Goal: Check status

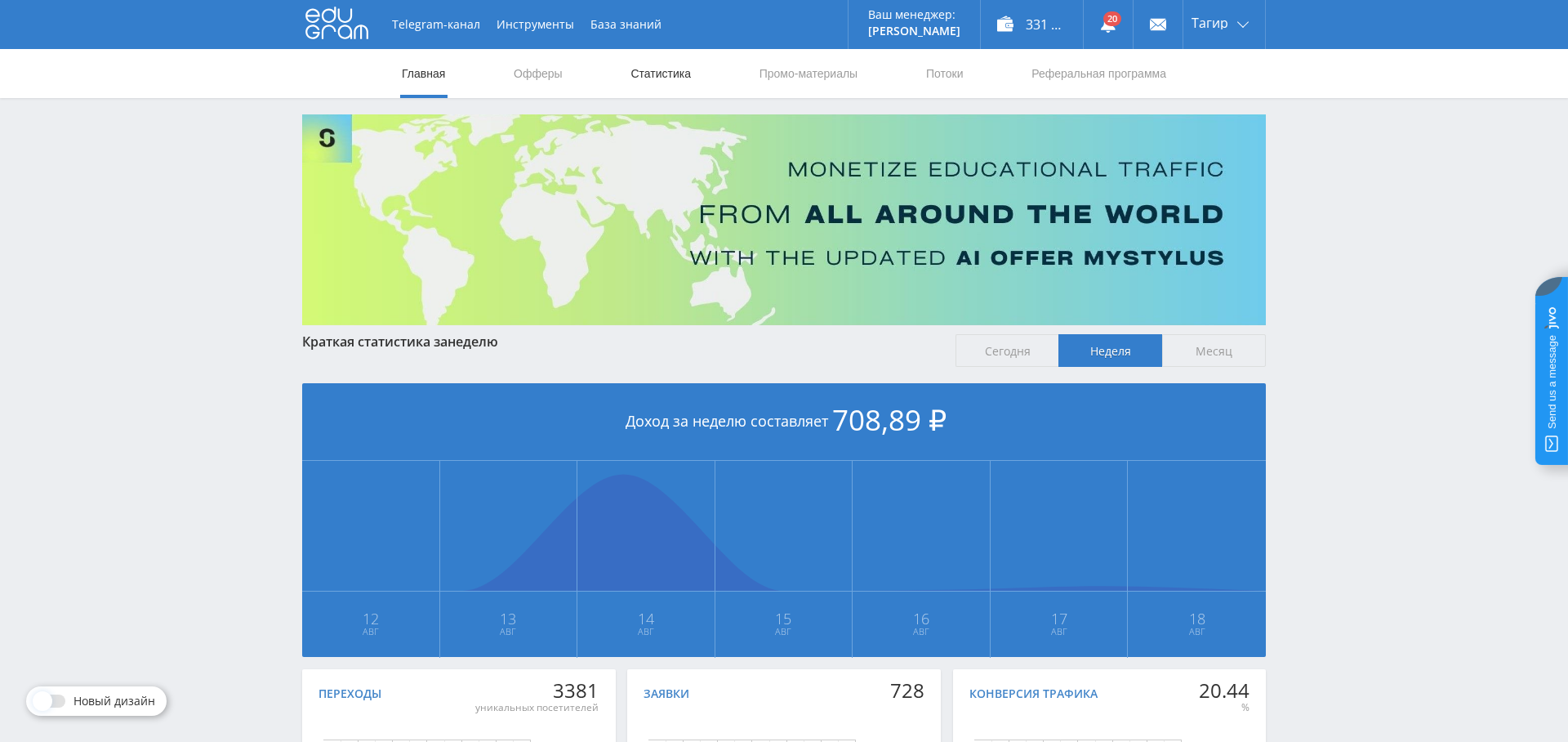
drag, startPoint x: 700, startPoint y: 50, endPoint x: 679, endPoint y: 69, distance: 28.3
click at [699, 51] on nav "Главная Офферы Статистика Промо-материалы Потоки Реферальная программа" at bounding box center [784, 72] width 768 height 49
click at [669, 71] on link "Статистика" at bounding box center [660, 72] width 64 height 49
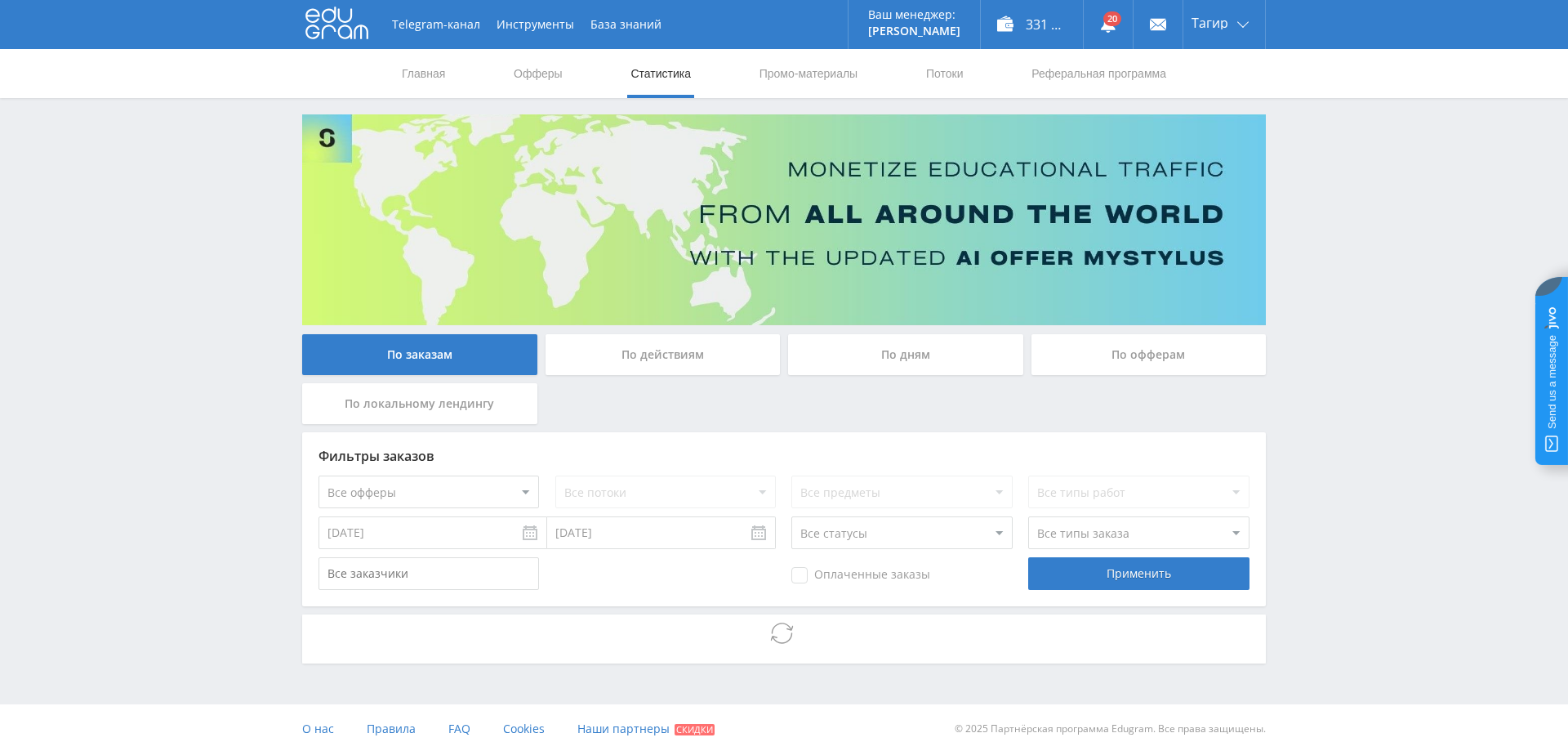
drag, startPoint x: 454, startPoint y: 443, endPoint x: 440, endPoint y: 482, distance: 41.4
click at [453, 444] on div "Фильтры заказов Все офферы MyStylus MyStylus - Revshare Кампус AI Studybay Авто…" at bounding box center [784, 519] width 964 height 174
click at [440, 483] on select "Все офферы MyStylus MyStylus - Revshare Кампус AI Studybay Автор24 Studybay [GE…" at bounding box center [429, 491] width 221 height 32
select select "376"
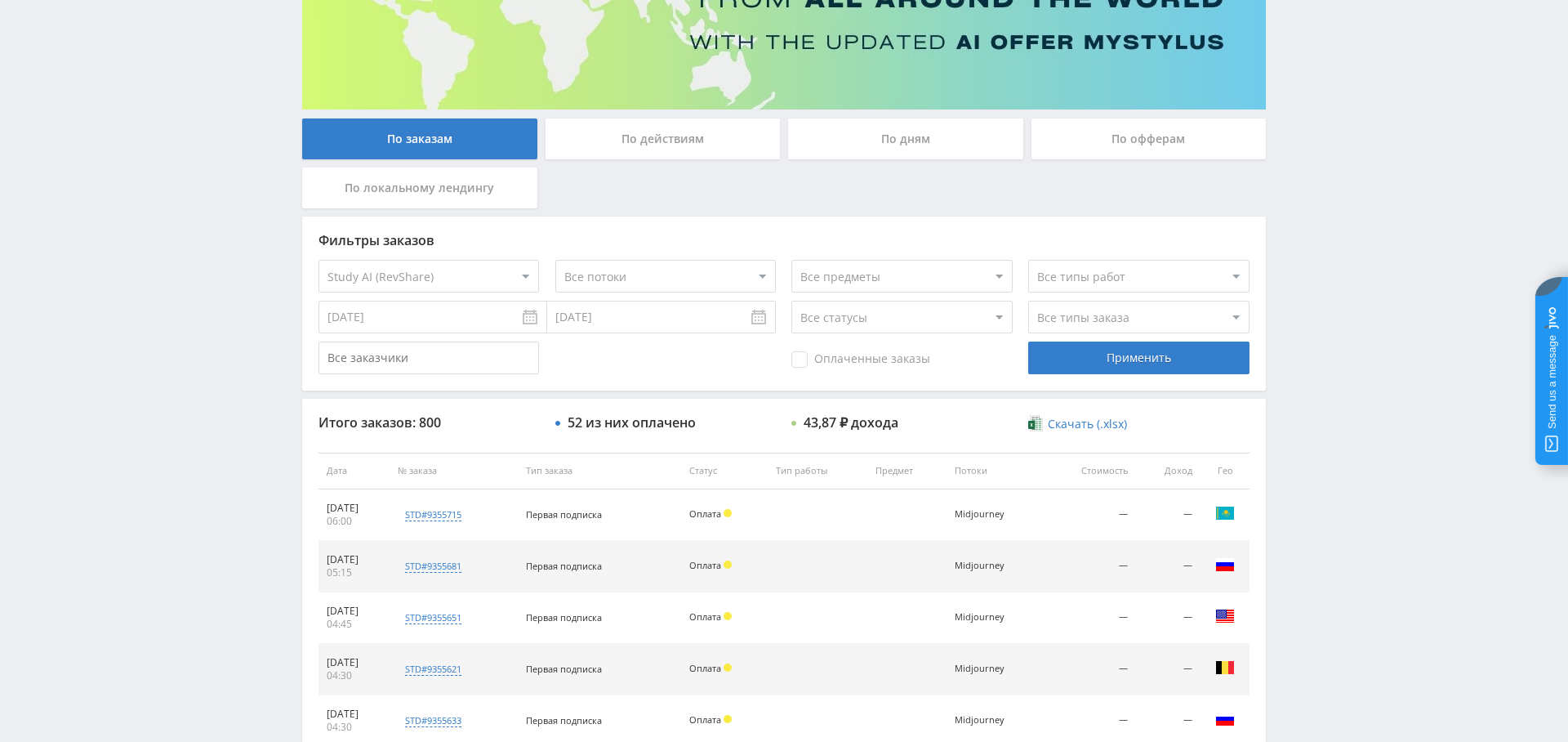
click at [1140, 363] on div "Применить" at bounding box center [1139, 357] width 221 height 32
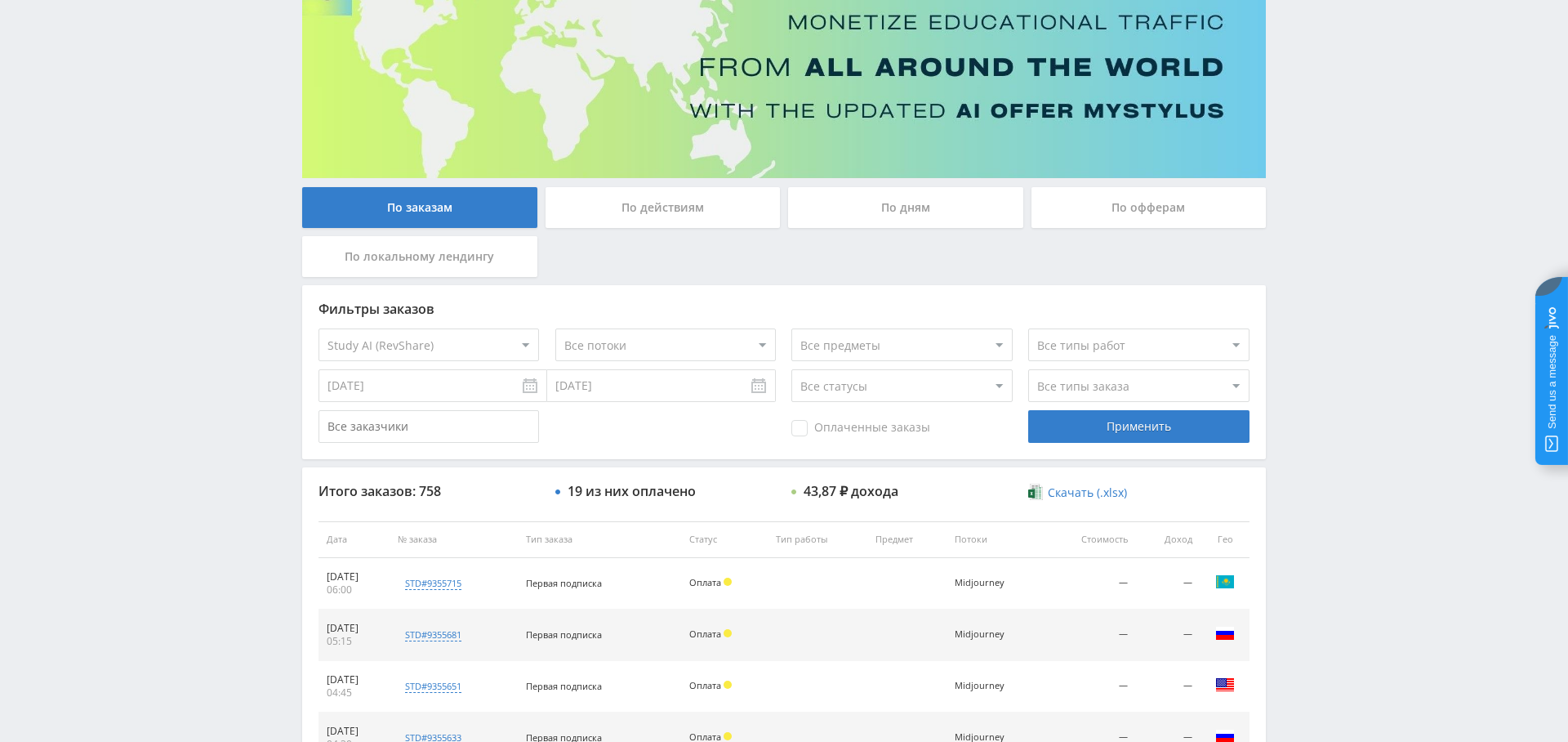
scroll to position [142, 0]
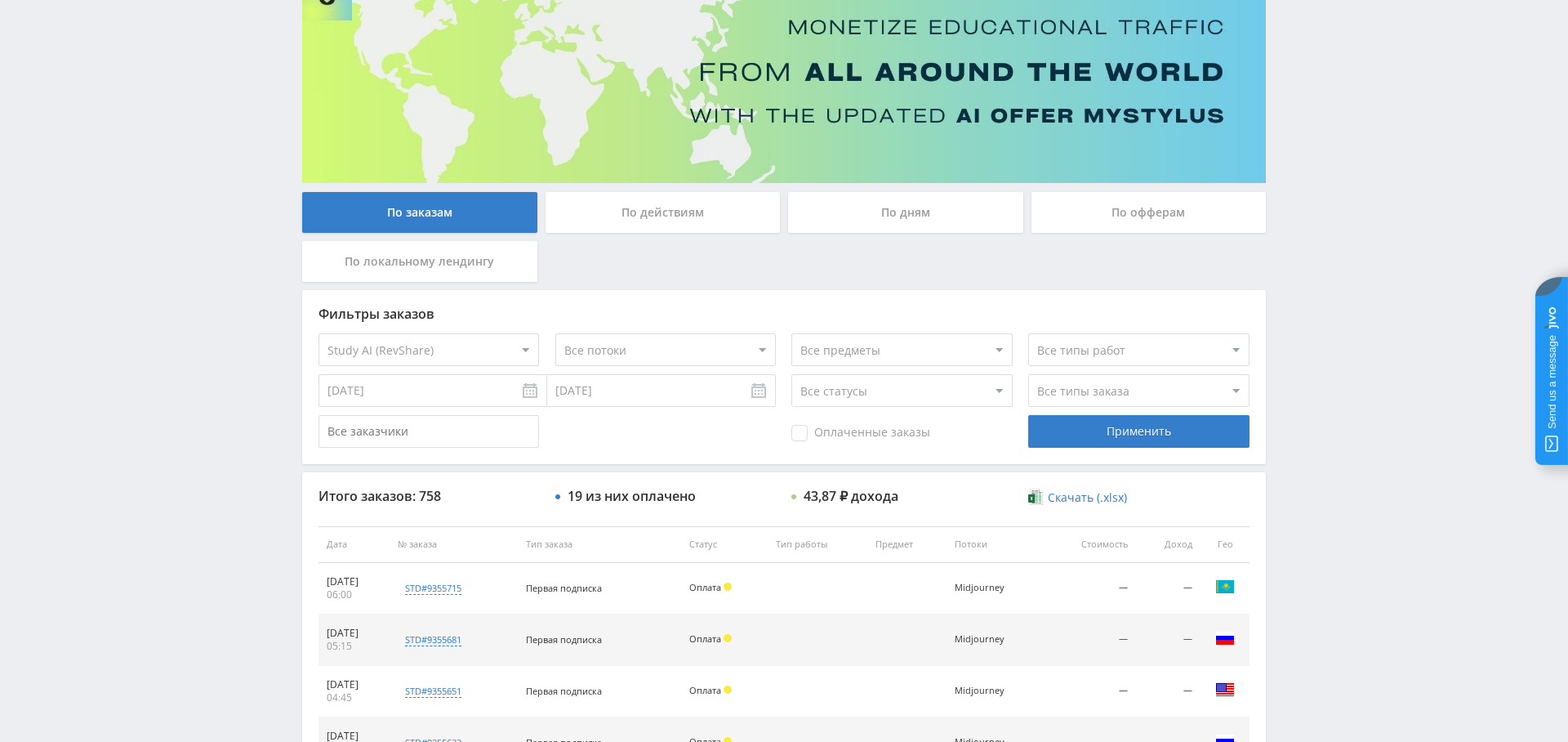
click at [831, 419] on div "Оплаченные заказы" at bounding box center [902, 431] width 221 height 32
click at [833, 432] on span "Оплаченные заказы" at bounding box center [861, 432] width 139 height 16
click at [0, 0] on input "Оплаченные заказы" at bounding box center [0, 0] width 0 height 0
drag, startPoint x: 1132, startPoint y: 433, endPoint x: 1064, endPoint y: 435, distance: 68.0
click at [1132, 433] on div "Применить" at bounding box center [1139, 431] width 221 height 32
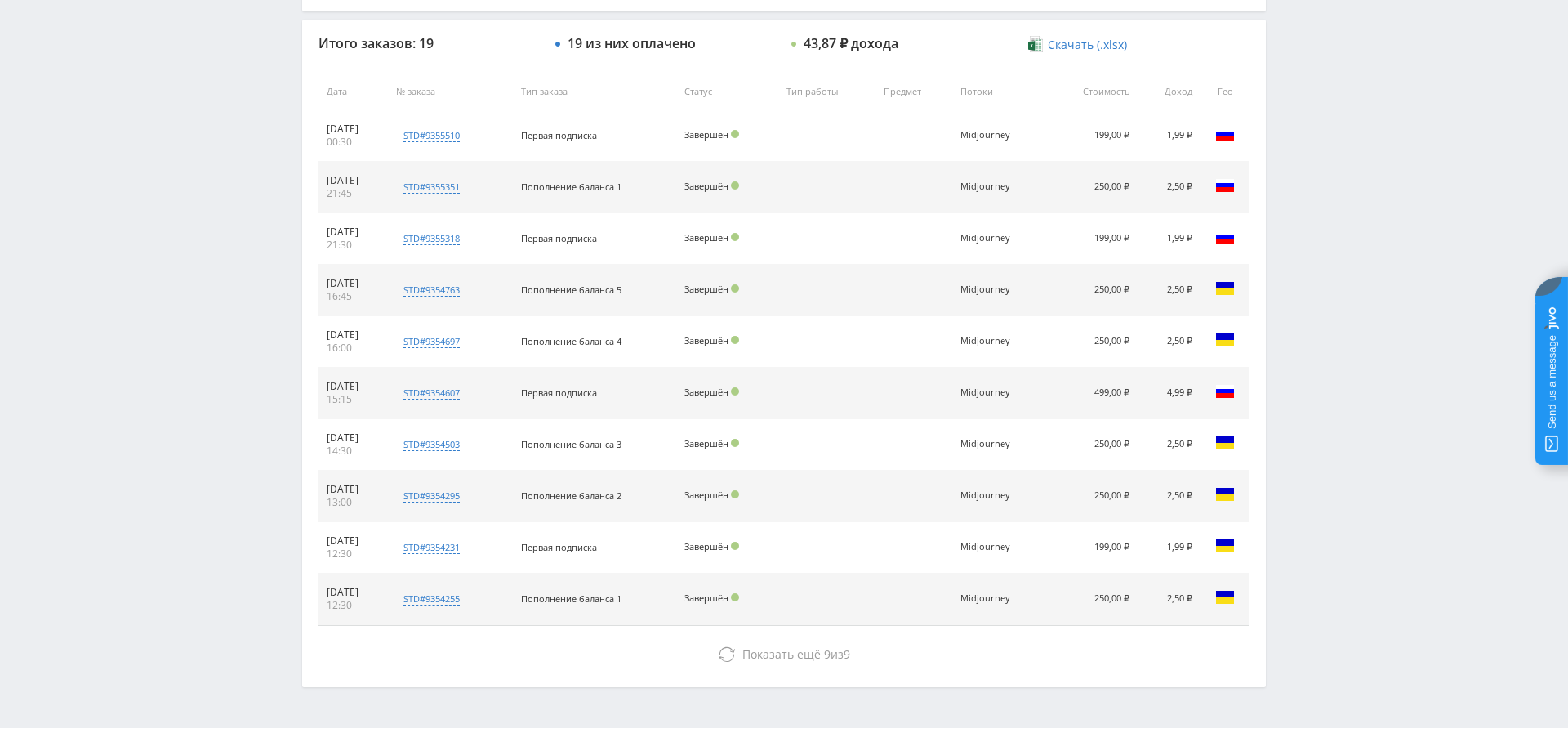
scroll to position [596, 0]
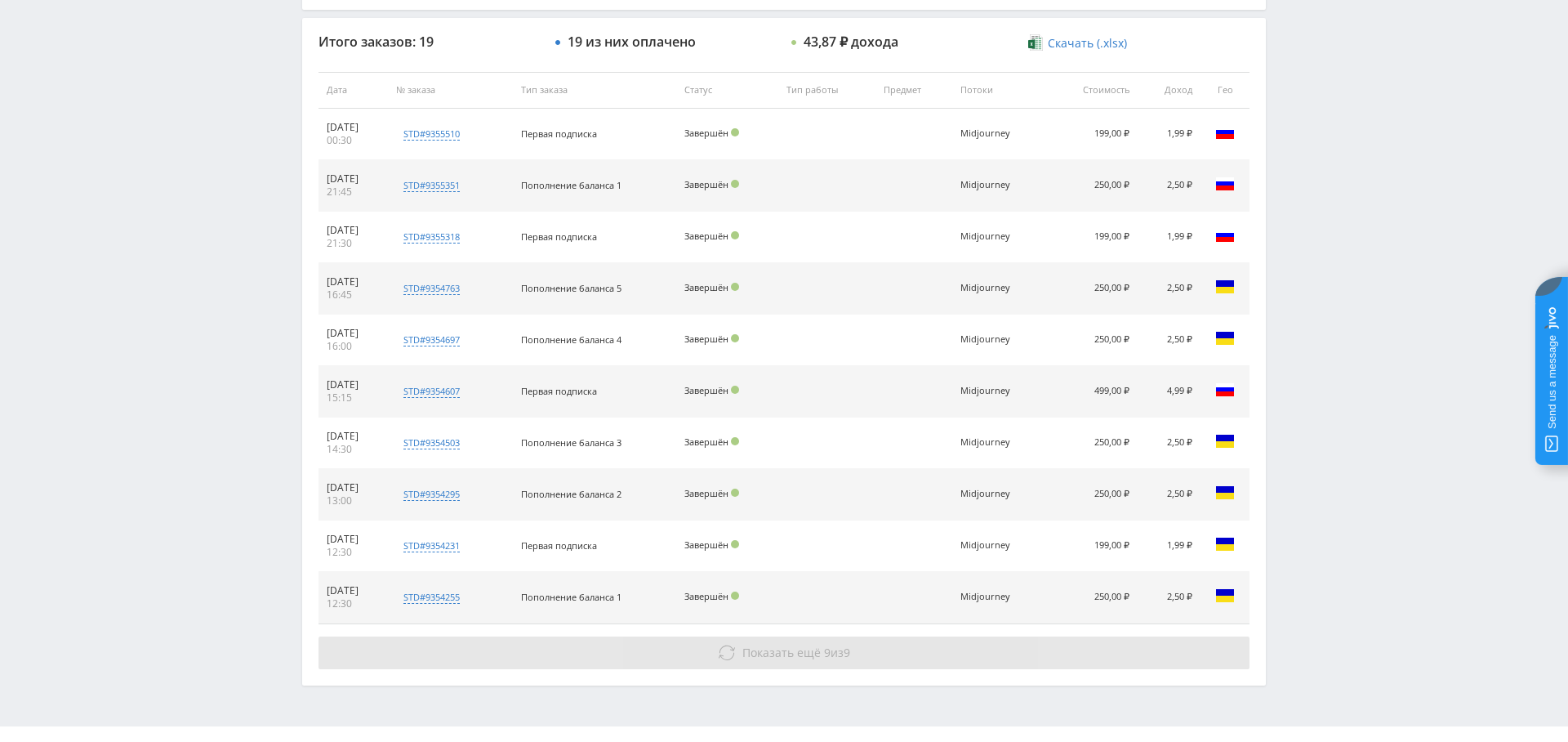
click at [776, 645] on span "Показать ещё" at bounding box center [781, 652] width 78 height 15
click at [774, 651] on span "Показать ещё" at bounding box center [781, 652] width 78 height 15
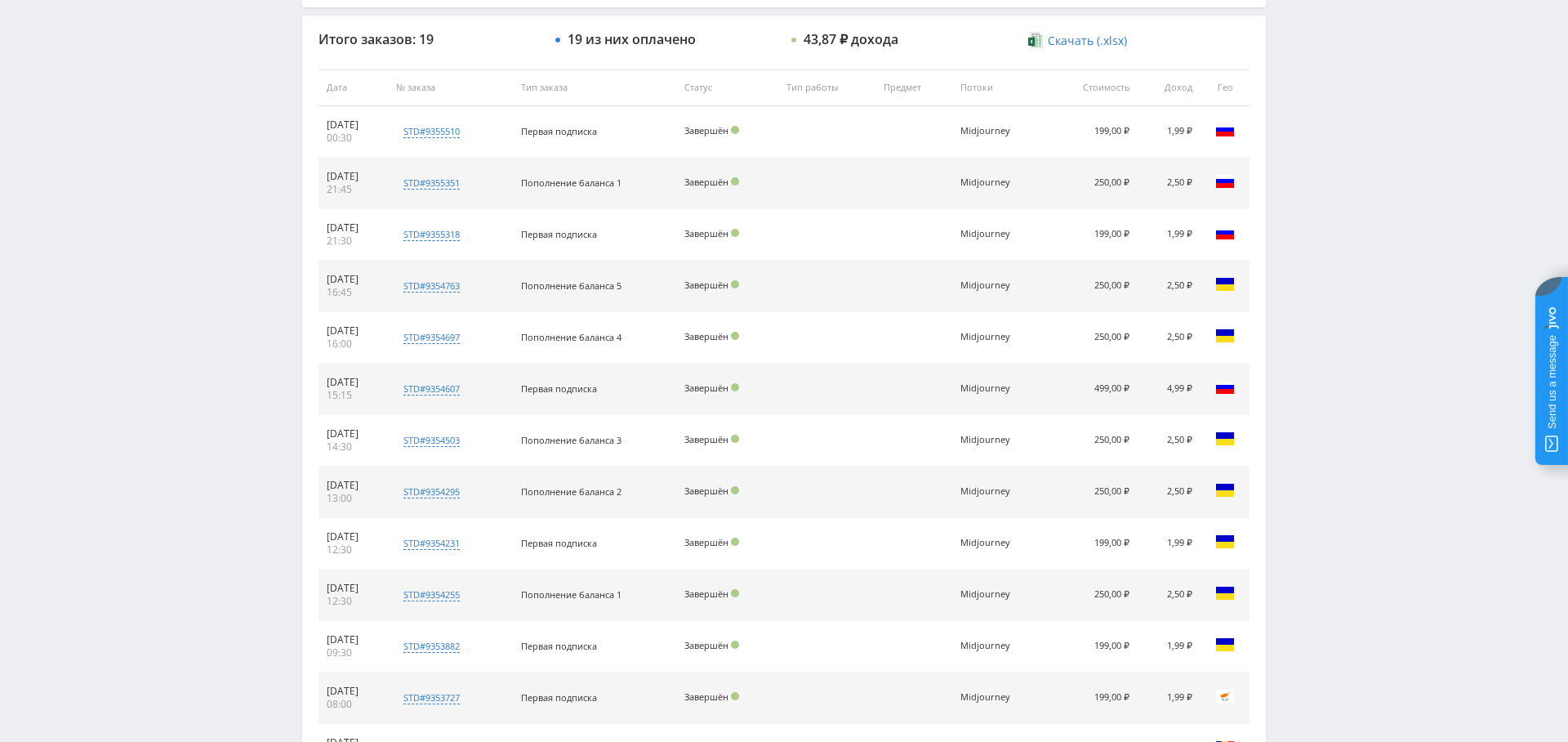
scroll to position [0, 0]
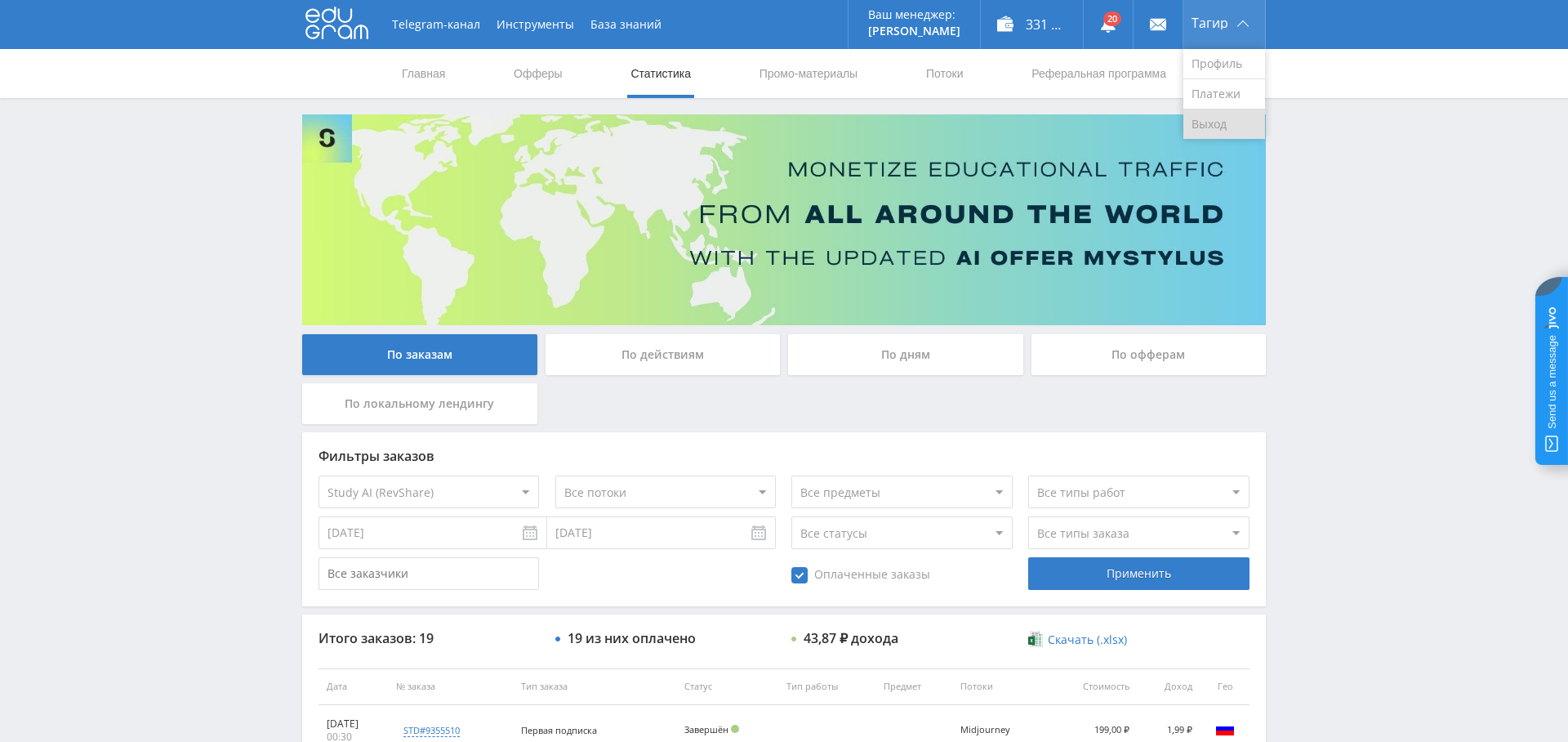
click at [1220, 116] on link "Выход" at bounding box center [1224, 124] width 82 height 30
